Goal: Task Accomplishment & Management: Complete application form

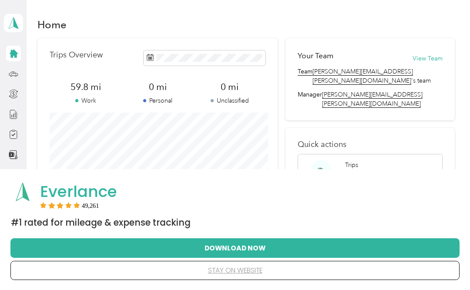
click at [362, 161] on div "Trips Add a trip" at bounding box center [359, 171] width 28 height 21
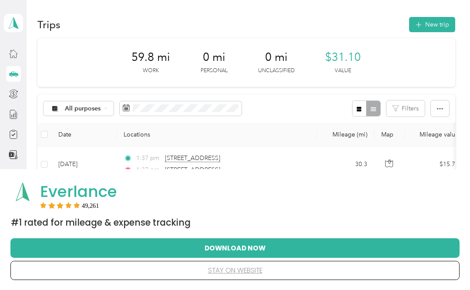
click at [434, 24] on button "New trip" at bounding box center [432, 24] width 46 height 15
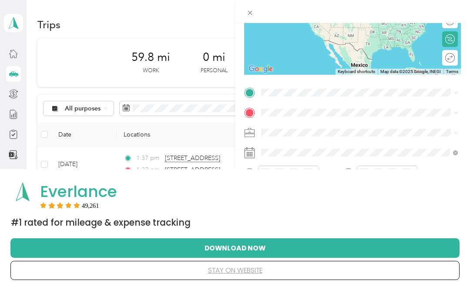
scroll to position [122, 0]
click at [308, 148] on span "Option Care Health" at bounding box center [291, 147] width 54 height 7
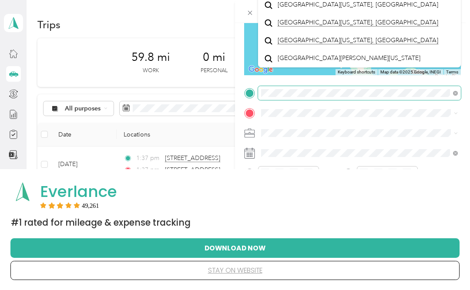
scroll to position [13, 0]
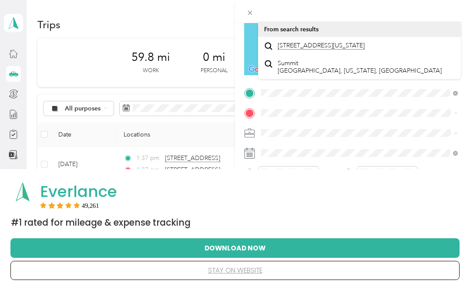
click at [353, 50] on span "[STREET_ADDRESS][US_STATE]" at bounding box center [321, 46] width 87 height 8
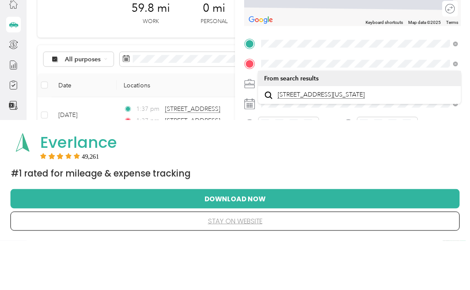
click at [341, 141] on span "[STREET_ADDRESS][US_STATE]" at bounding box center [321, 145] width 87 height 8
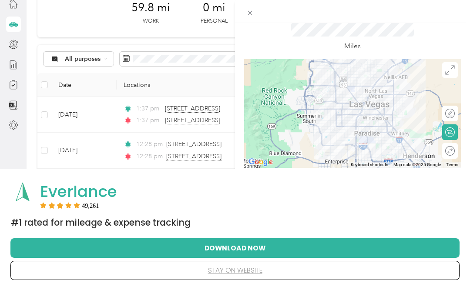
scroll to position [11, 0]
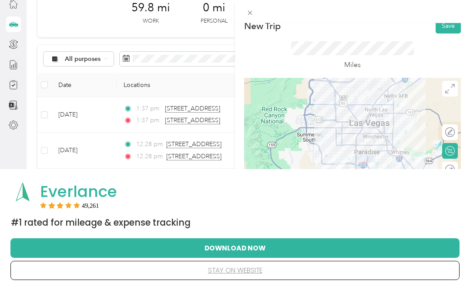
click at [460, 32] on button "Save" at bounding box center [448, 25] width 25 height 15
click at [448, 24] on button "Save" at bounding box center [448, 25] width 25 height 15
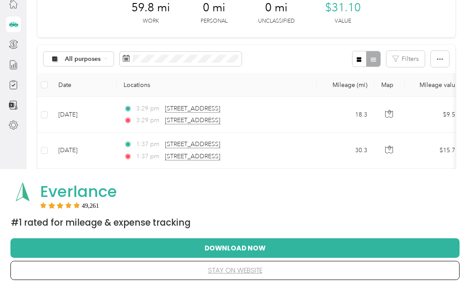
click at [438, 290] on div "Everlance 49,261 #1 Rated for Mileage & Expense Tracking Download Now stay on w…" at bounding box center [235, 229] width 470 height 121
